Goal: Task Accomplishment & Management: Complete application form

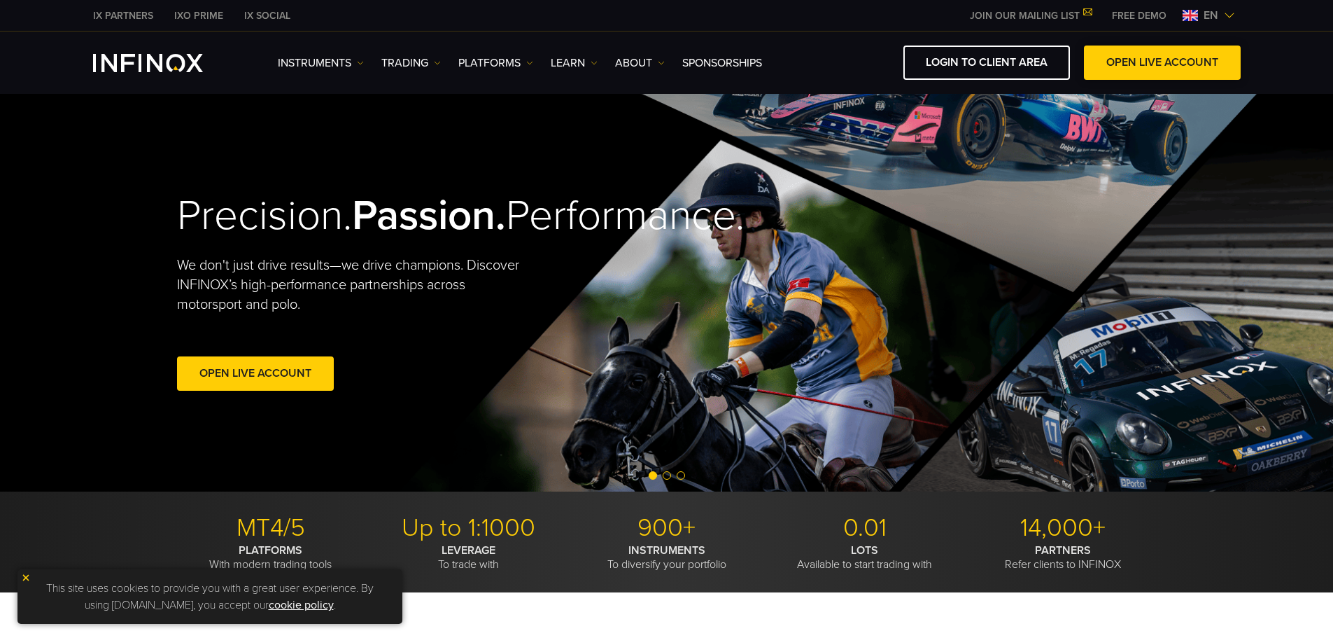
click at [1148, 65] on link "OPEN LIVE ACCOUNT" at bounding box center [1162, 62] width 157 height 34
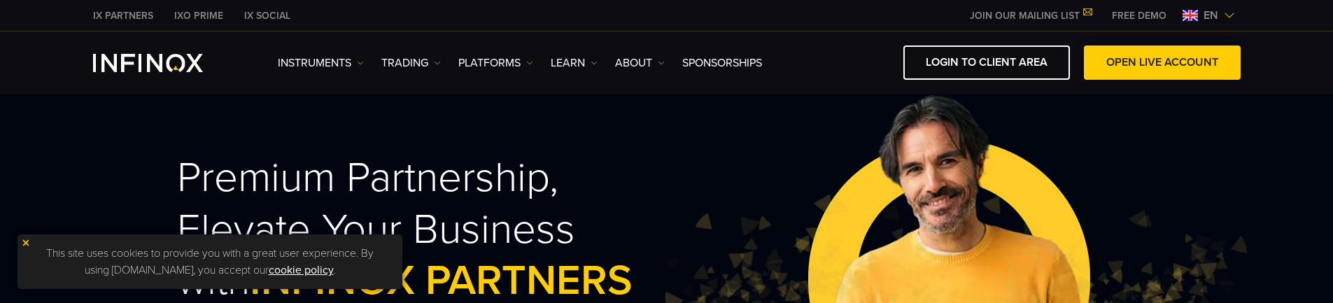
click at [1137, 67] on link "OPEN LIVE ACCOUNT" at bounding box center [1162, 62] width 157 height 34
